Goal: Transaction & Acquisition: Obtain resource

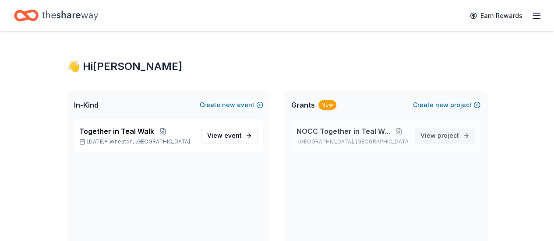
click at [433, 137] on span "View project" at bounding box center [439, 135] width 39 height 11
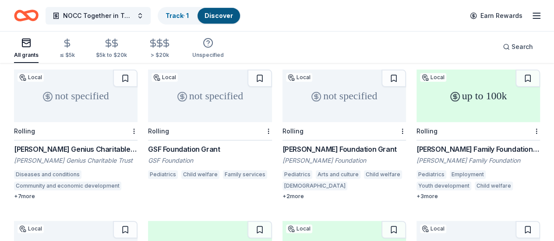
scroll to position [87, 0]
click at [57, 102] on div "not specified" at bounding box center [75, 96] width 123 height 53
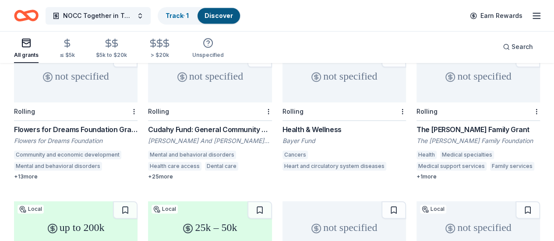
scroll to position [410, 0]
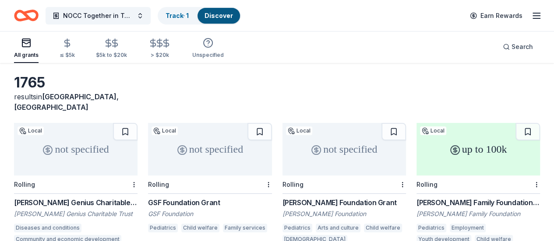
scroll to position [0, 0]
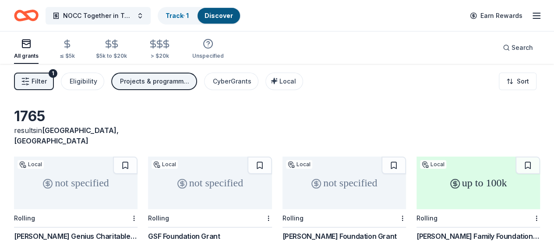
click at [36, 19] on icon "Home" at bounding box center [31, 15] width 14 height 9
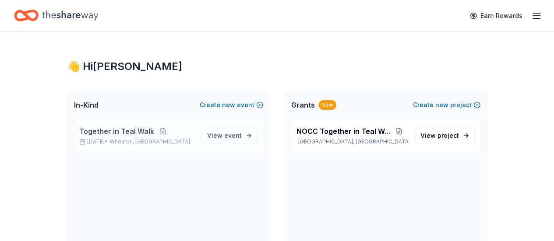
click at [170, 128] on p "Together in Teal Walk" at bounding box center [136, 131] width 115 height 11
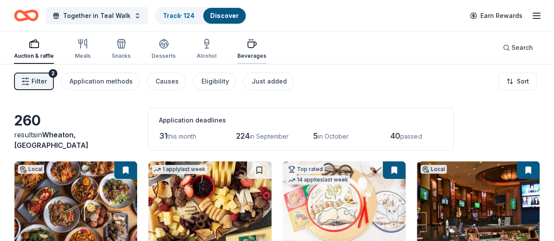
click at [252, 50] on div "Beverages" at bounding box center [251, 49] width 29 height 21
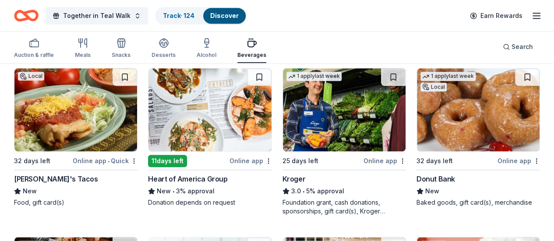
scroll to position [424, 0]
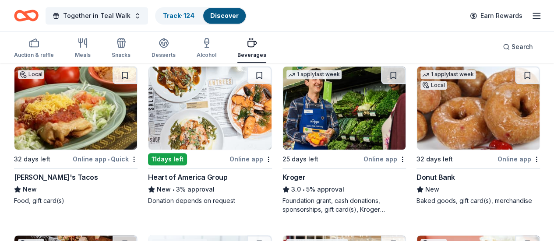
click at [283, 131] on img at bounding box center [344, 108] width 123 height 83
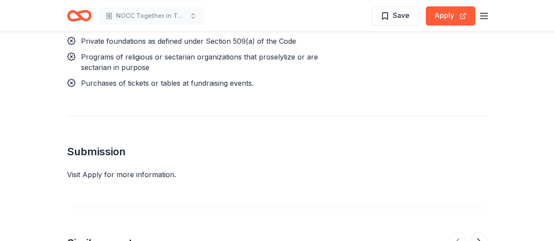
scroll to position [851, 0]
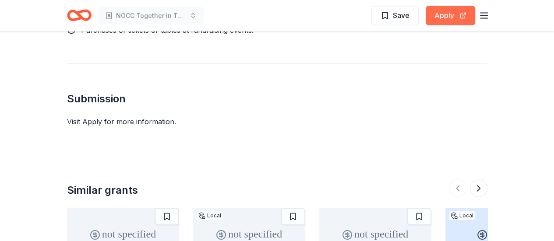
click at [450, 17] on button "Apply" at bounding box center [450, 15] width 49 height 19
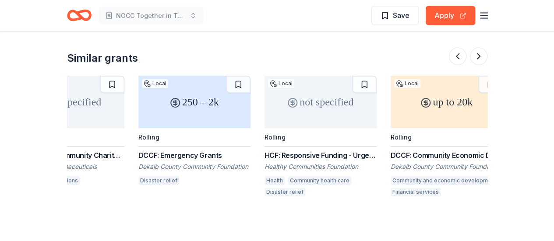
scroll to position [983, 0]
click at [319, 83] on div "not specified" at bounding box center [321, 102] width 112 height 53
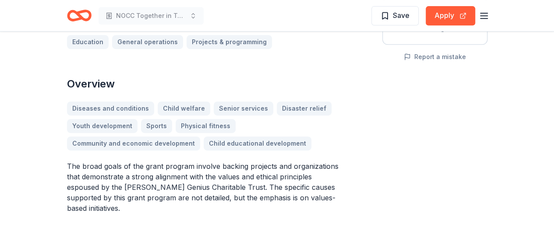
scroll to position [195, 0]
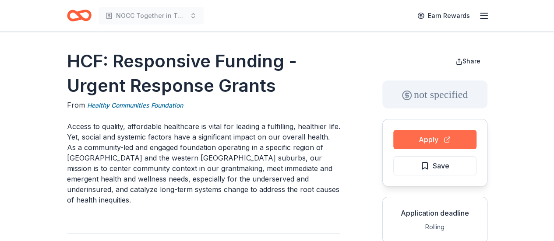
click at [411, 139] on button "Apply" at bounding box center [434, 139] width 83 height 19
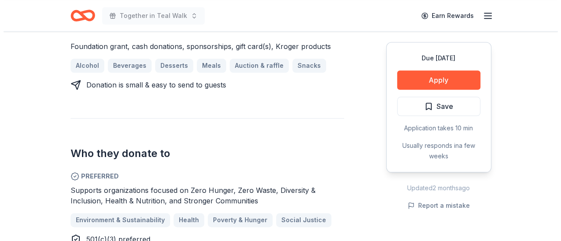
scroll to position [419, 0]
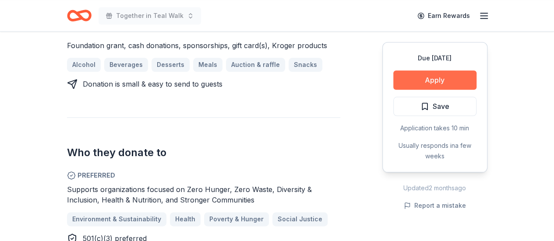
click at [451, 74] on button "Apply" at bounding box center [434, 80] width 83 height 19
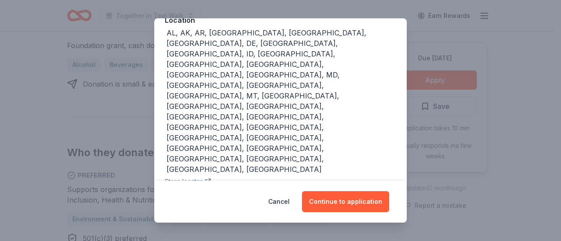
scroll to position [125, 0]
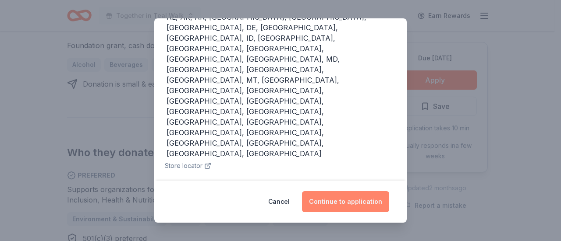
click at [354, 203] on button "Continue to application" at bounding box center [345, 201] width 87 height 21
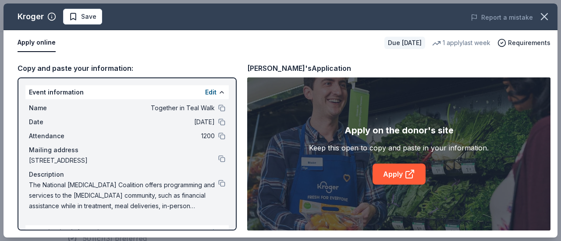
scroll to position [108, 0]
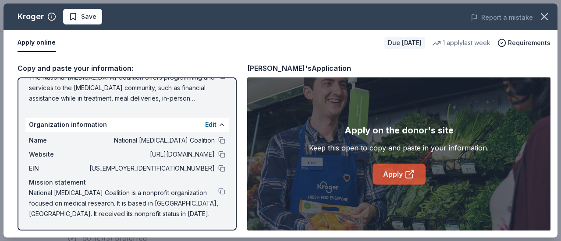
click at [399, 179] on link "Apply" at bounding box center [398, 174] width 53 height 21
